Goal: Information Seeking & Learning: Get advice/opinions

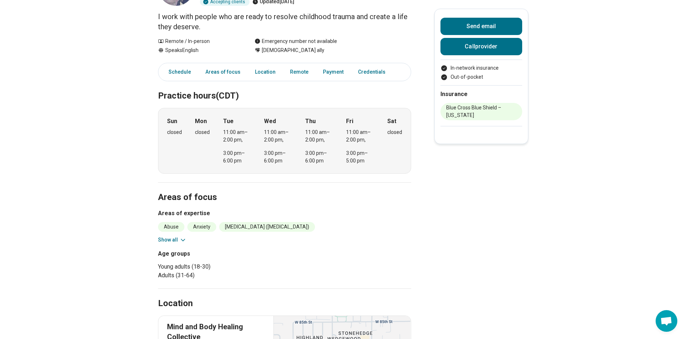
scroll to position [108, 0]
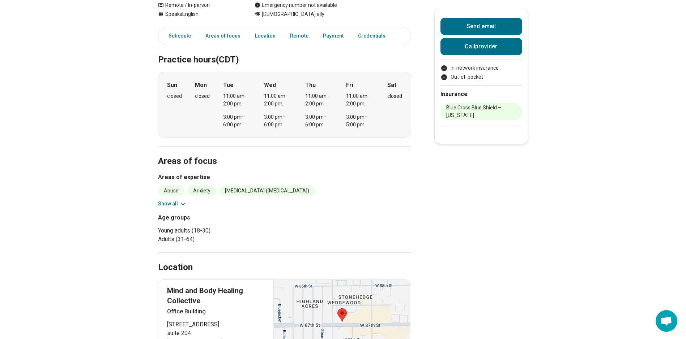
click at [180, 204] on button "Show all" at bounding box center [172, 204] width 29 height 8
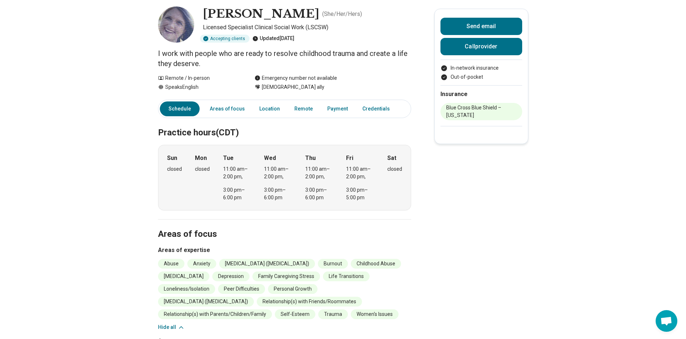
scroll to position [0, 0]
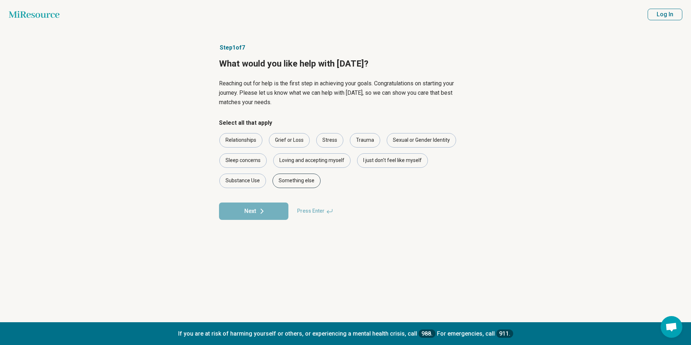
click at [297, 179] on div "Something else" at bounding box center [297, 181] width 48 height 14
click at [264, 210] on icon at bounding box center [262, 211] width 9 height 9
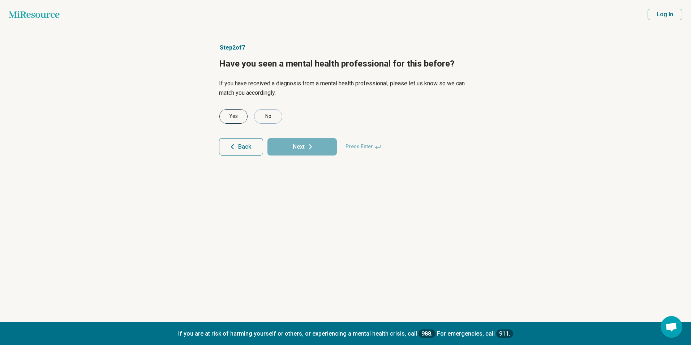
click at [234, 115] on div "Yes" at bounding box center [233, 116] width 28 height 14
click at [303, 150] on button "Next" at bounding box center [302, 146] width 69 height 17
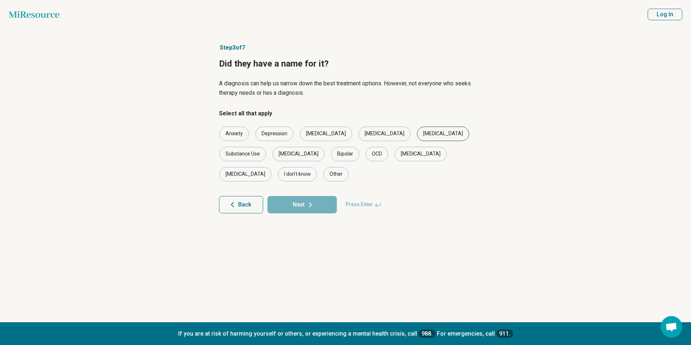
click at [417, 133] on div "[MEDICAL_DATA]" at bounding box center [443, 134] width 52 height 14
click at [233, 133] on div "Anxiety" at bounding box center [234, 134] width 30 height 14
click at [274, 134] on div "Depression" at bounding box center [275, 134] width 38 height 14
click at [313, 200] on icon at bounding box center [310, 204] width 9 height 9
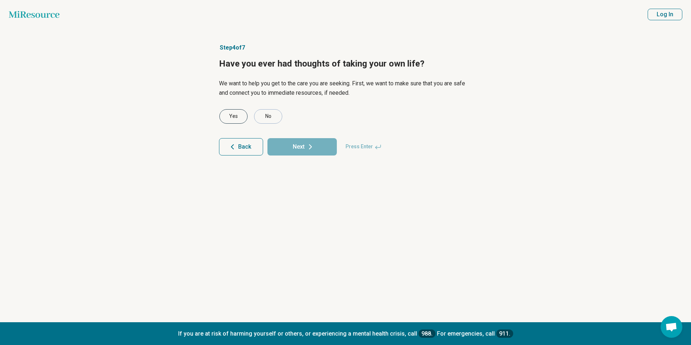
click at [235, 113] on div "Yes" at bounding box center [233, 116] width 28 height 14
click at [298, 146] on button "Next" at bounding box center [302, 146] width 69 height 17
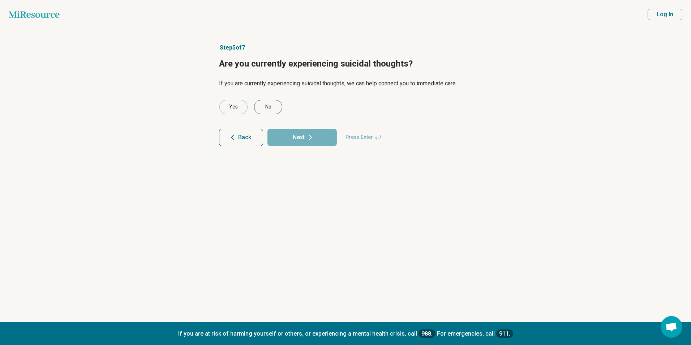
click at [270, 106] on div "No" at bounding box center [268, 107] width 28 height 14
click at [295, 136] on button "Next" at bounding box center [302, 137] width 69 height 17
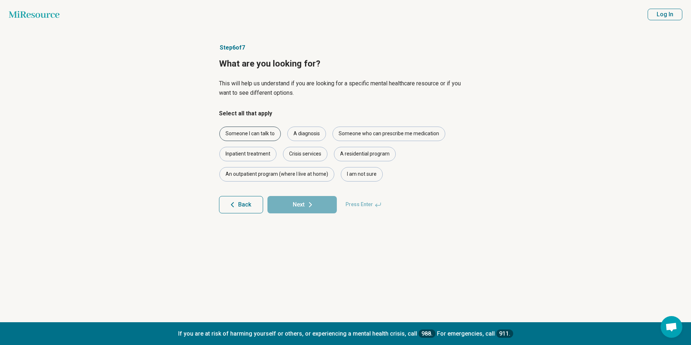
click at [239, 133] on div "Someone I can talk to" at bounding box center [249, 134] width 61 height 14
click at [301, 207] on button "Next" at bounding box center [302, 204] width 69 height 17
